Goal: Check status: Check status

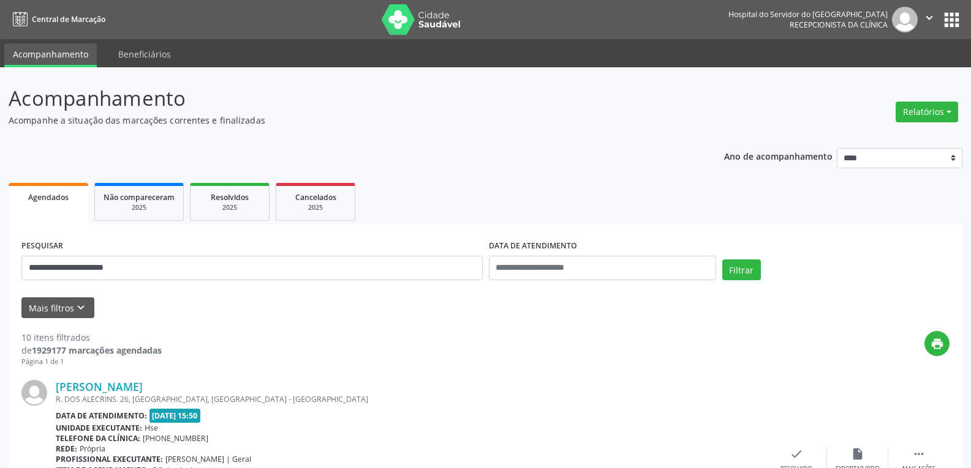
click at [722, 260] on button "Filtrar" at bounding box center [741, 270] width 39 height 21
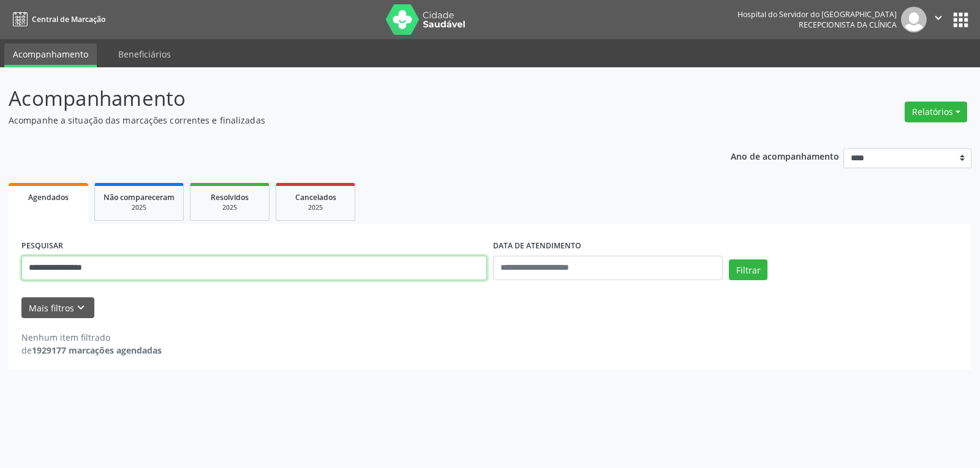
drag, startPoint x: 121, startPoint y: 265, endPoint x: 12, endPoint y: 266, distance: 109.6
click at [12, 266] on div "**********" at bounding box center [490, 297] width 963 height 146
paste input "**********"
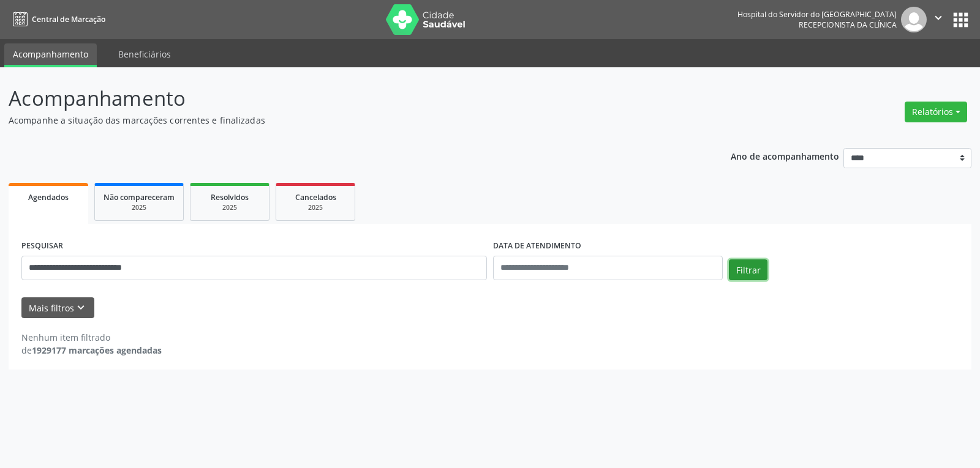
click at [746, 267] on button "Filtrar" at bounding box center [748, 270] width 39 height 21
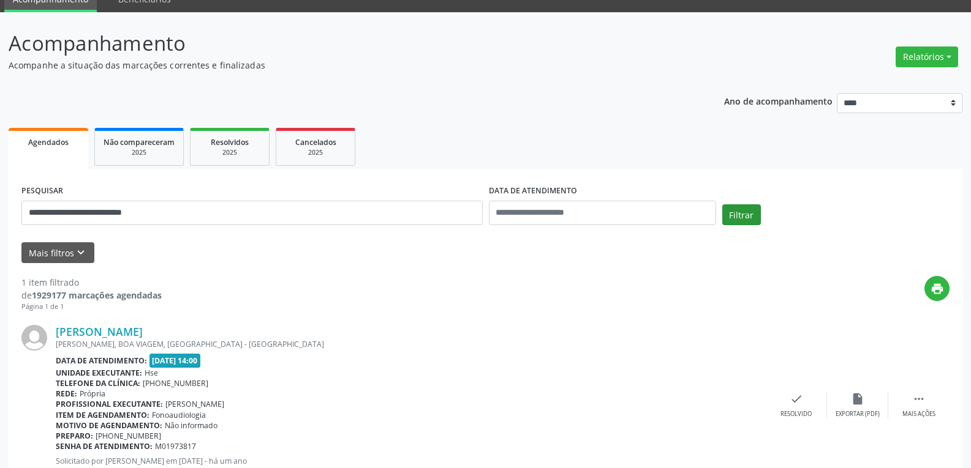
scroll to position [107, 0]
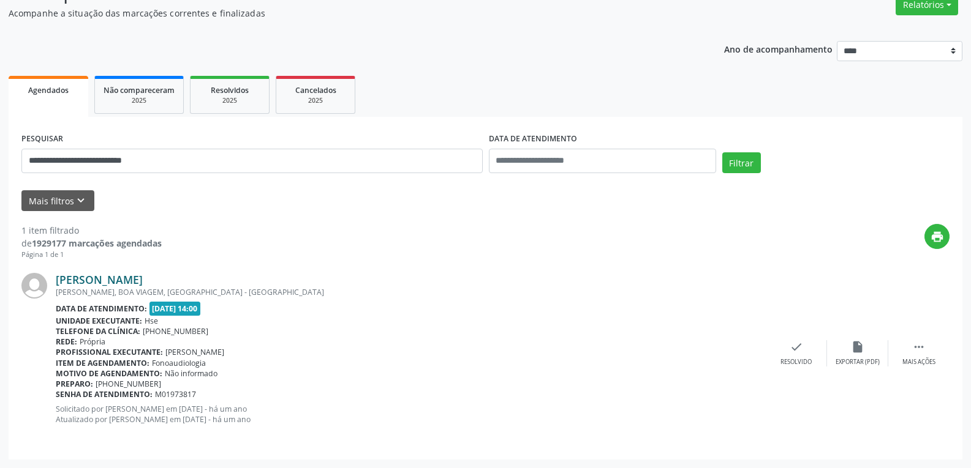
click at [127, 275] on link "[PERSON_NAME]" at bounding box center [99, 279] width 87 height 13
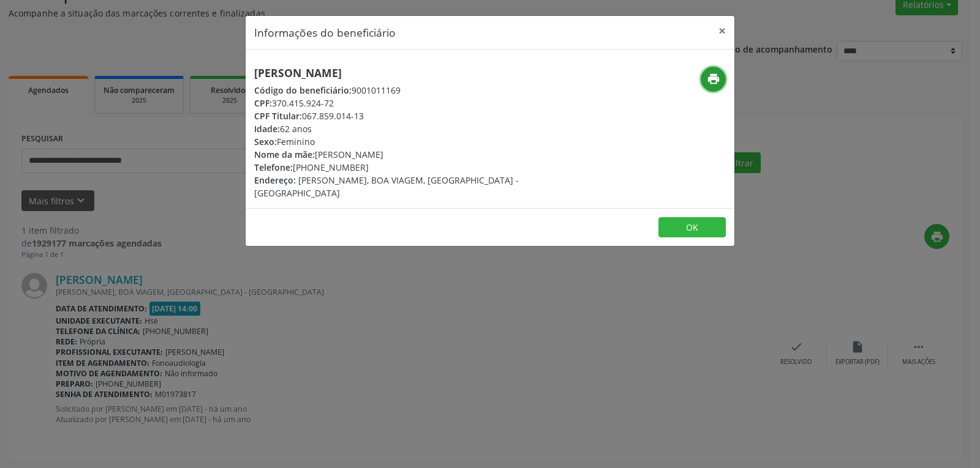
click at [718, 75] on icon "print" at bounding box center [713, 78] width 13 height 13
click at [718, 31] on button "×" at bounding box center [722, 31] width 24 height 30
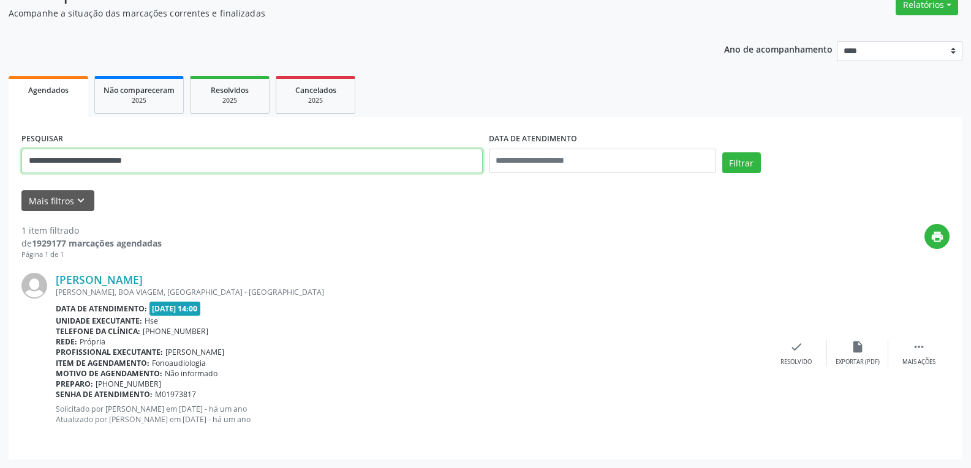
drag, startPoint x: 184, startPoint y: 153, endPoint x: 0, endPoint y: 157, distance: 184.4
click at [0, 157] on div "**********" at bounding box center [485, 214] width 971 height 508
click at [722, 152] on button "Filtrar" at bounding box center [741, 162] width 39 height 21
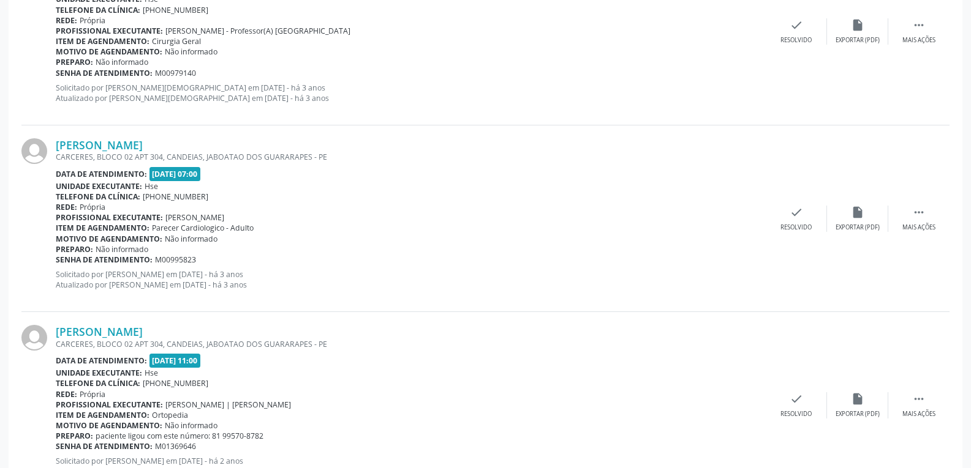
scroll to position [668, 0]
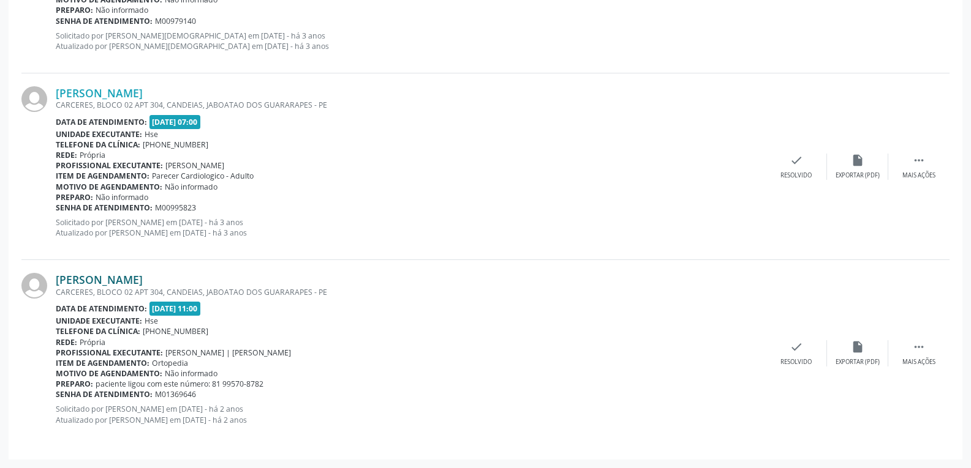
click at [135, 283] on link "[PERSON_NAME]" at bounding box center [99, 279] width 87 height 13
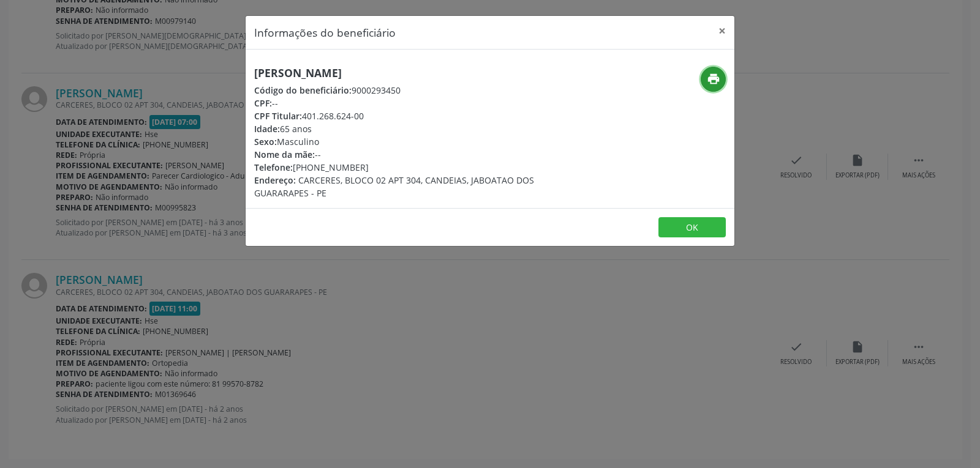
click at [714, 76] on icon "print" at bounding box center [713, 78] width 13 height 13
drag, startPoint x: 302, startPoint y: 115, endPoint x: 416, endPoint y: 114, distance: 113.3
click at [416, 114] on div "CPF Titular: 401.268.624-00" at bounding box center [408, 116] width 309 height 13
copy div "401.268.624-00"
drag, startPoint x: 315, startPoint y: 165, endPoint x: 381, endPoint y: 165, distance: 66.1
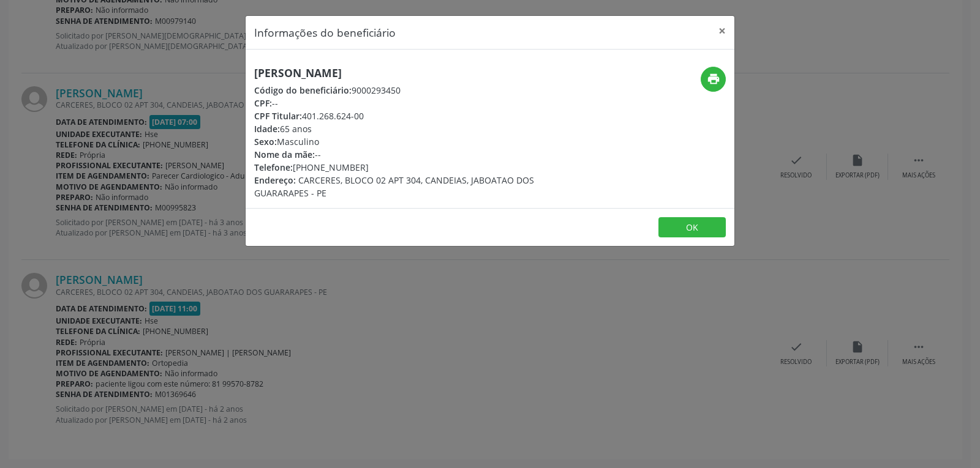
click at [381, 165] on div "Telefone: [PHONE_NUMBER]" at bounding box center [408, 167] width 309 height 13
click at [382, 165] on div "Telefone: [PHONE_NUMBER]" at bounding box center [408, 167] width 309 height 13
drag, startPoint x: 312, startPoint y: 167, endPoint x: 396, endPoint y: 165, distance: 83.3
click at [396, 165] on div "Telefone: [PHONE_NUMBER]" at bounding box center [408, 167] width 309 height 13
copy div "99825-2659"
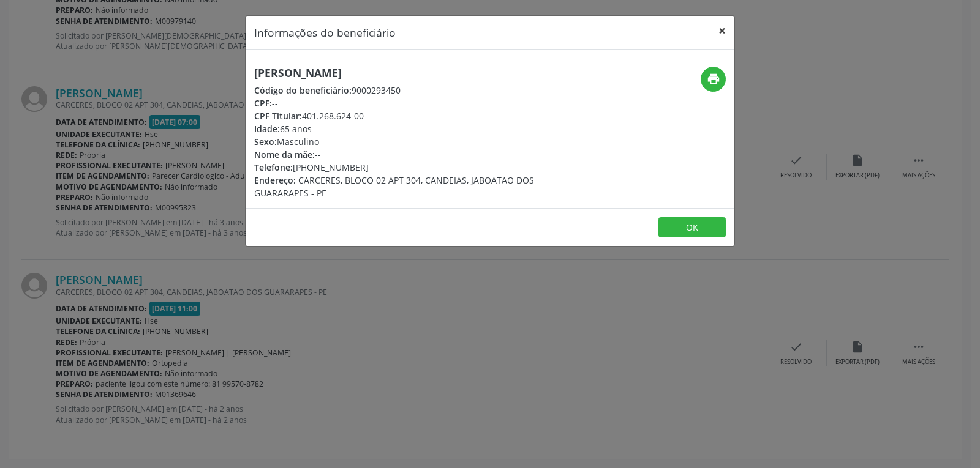
click at [720, 32] on button "×" at bounding box center [722, 31] width 24 height 30
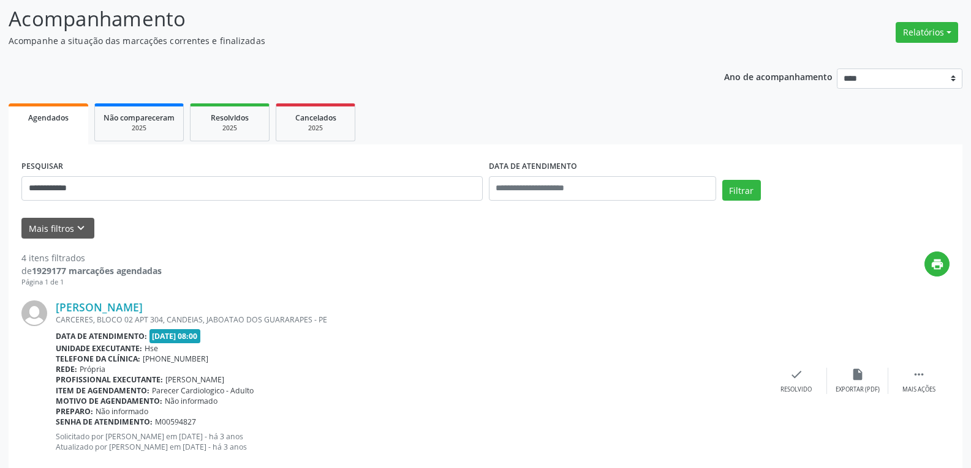
scroll to position [0, 0]
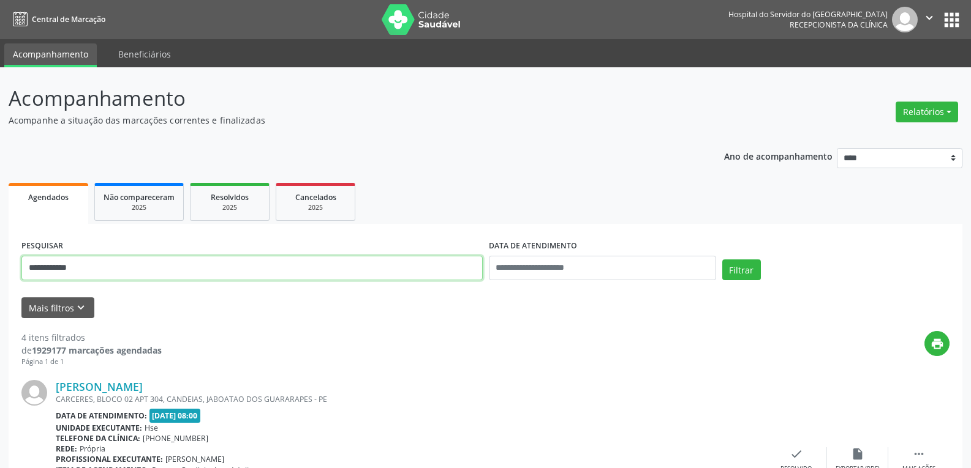
drag, startPoint x: 111, startPoint y: 273, endPoint x: 0, endPoint y: 266, distance: 111.6
type input "**********"
click at [722, 260] on button "Filtrar" at bounding box center [741, 270] width 39 height 21
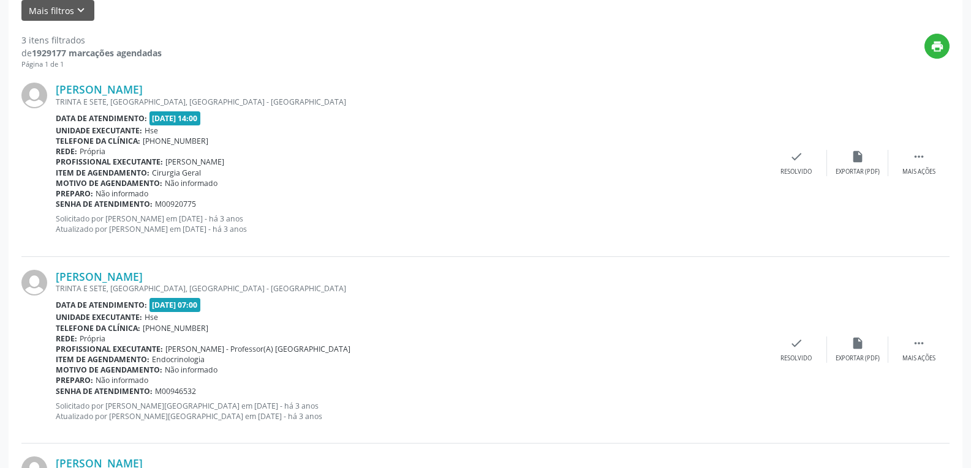
scroll to position [481, 0]
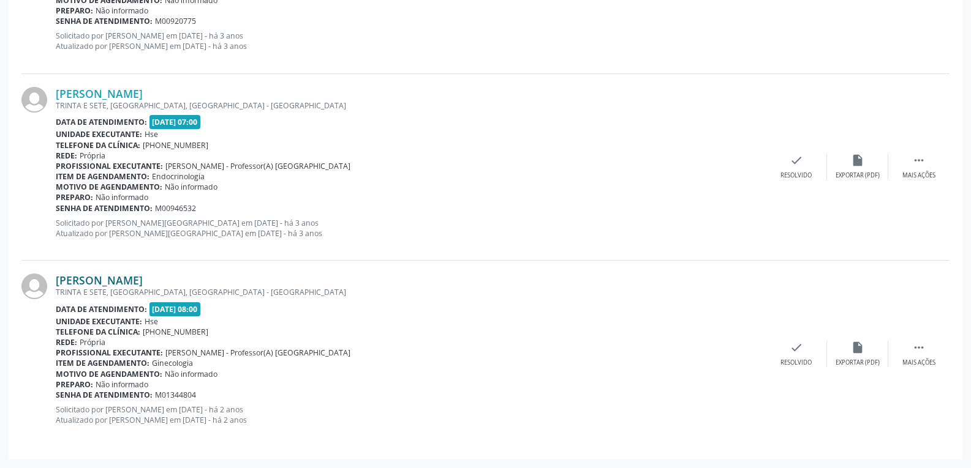
click at [129, 283] on link "[PERSON_NAME]" at bounding box center [99, 280] width 87 height 13
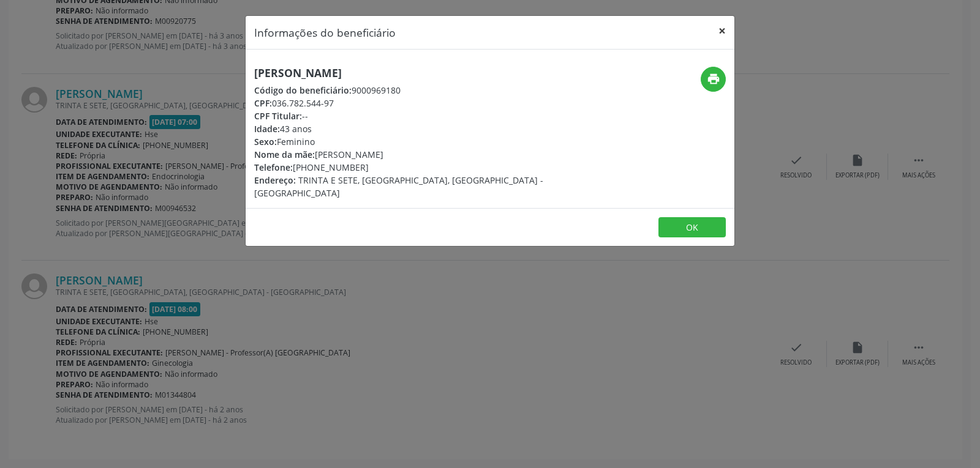
click at [723, 36] on button "×" at bounding box center [722, 31] width 24 height 30
